Goal: Task Accomplishment & Management: Complete application form

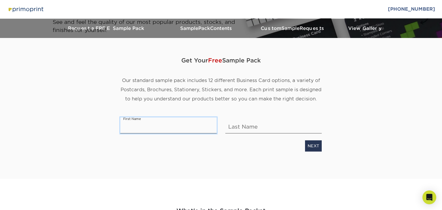
click at [143, 128] on input "text" at bounding box center [168, 125] width 96 height 16
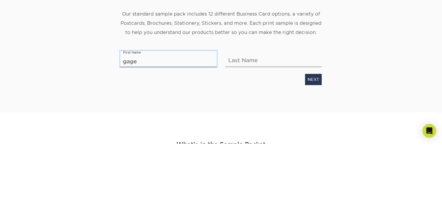
type input "gage"
click at [247, 126] on input "text" at bounding box center [273, 125] width 96 height 16
type input "powell"
click at [313, 146] on link "NEXT" at bounding box center [313, 145] width 17 height 11
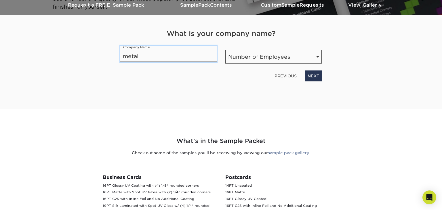
type input "metal"
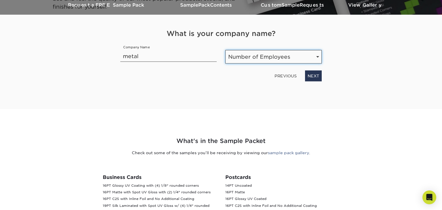
click at [318, 58] on select "Number of Employees Self-employed 1-10 employees 11-50 employees 51-200 employe…" at bounding box center [273, 57] width 96 height 14
select select "Self-employed"
click at [225, 50] on select "Number of Employees Self-employed 1-10 employees 11-50 employees 51-200 employe…" at bounding box center [273, 57] width 96 height 14
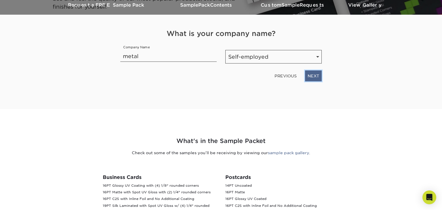
click at [313, 74] on link "NEXT" at bounding box center [313, 76] width 17 height 11
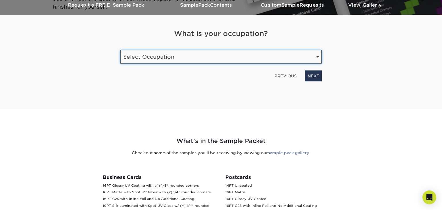
click at [194, 61] on select "Select Occupation Agency Automotive Blogger Cleaning Services Construction Educ…" at bounding box center [221, 57] width 202 height 14
select select "Agency"
click at [120, 50] on select "Select Occupation Agency Automotive Blogger Cleaning Services Construction Educ…" at bounding box center [221, 57] width 202 height 14
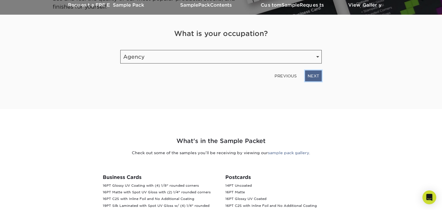
click at [309, 75] on link "NEXT" at bounding box center [313, 76] width 17 height 11
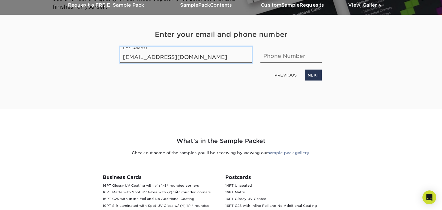
type input "cgage523@gmail.com"
click at [299, 50] on input "text" at bounding box center [291, 55] width 61 height 16
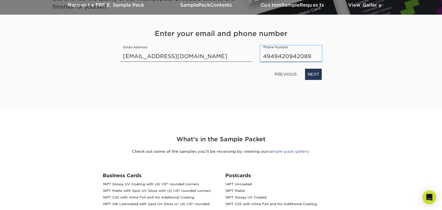
type input "49494209420898"
click at [309, 71] on link "NEXT" at bounding box center [313, 74] width 17 height 11
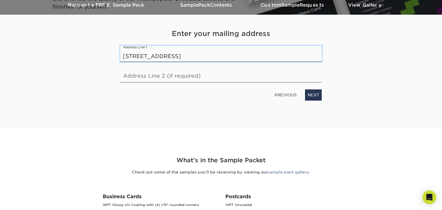
type input "7807 38th Ct e"
click at [211, 101] on div "Get Your Free Sample Pack Our standard sample pack includes 12 different Busine…" at bounding box center [221, 65] width 202 height 100
click at [317, 92] on link "NEXT" at bounding box center [313, 95] width 17 height 11
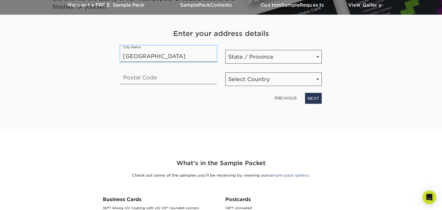
type input "sarasota"
click at [137, 81] on input "text" at bounding box center [168, 76] width 96 height 16
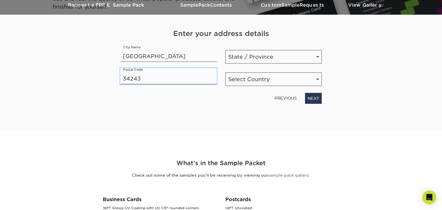
type input "34243"
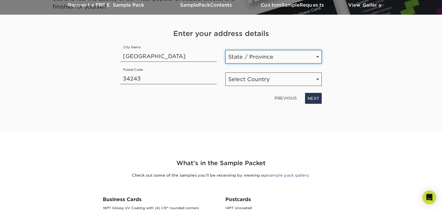
click at [238, 57] on select "State / Province Alabama Alaska Arizona Arkansas California Colorado Connecticu…" at bounding box center [273, 57] width 96 height 14
select select "FL"
click at [225, 50] on select "State / Province Alabama Alaska Arizona Arkansas California Colorado Connecticu…" at bounding box center [273, 57] width 96 height 14
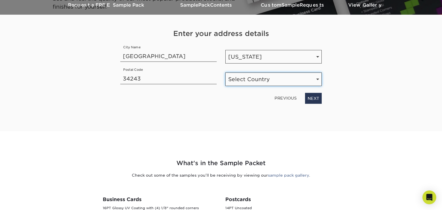
click at [260, 78] on select "Select Country United States Canada" at bounding box center [273, 80] width 96 height 14
select select "US"
click at [225, 73] on select "Select Country United States Canada" at bounding box center [273, 80] width 96 height 14
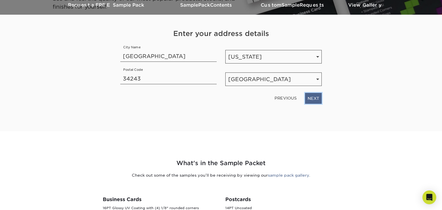
click at [313, 97] on link "NEXT" at bounding box center [313, 98] width 17 height 11
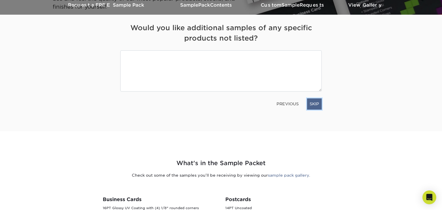
click at [313, 106] on link "SKIP" at bounding box center [314, 103] width 15 height 11
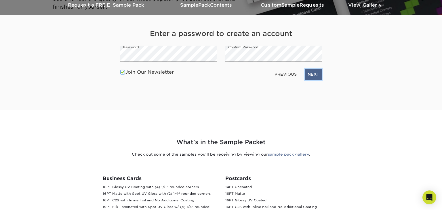
click at [314, 72] on link "NEXT" at bounding box center [313, 74] width 17 height 11
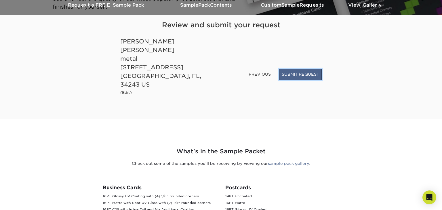
click at [290, 80] on button "SUBMIT REQUEST" at bounding box center [300, 74] width 43 height 11
